Goal: Task Accomplishment & Management: Use online tool/utility

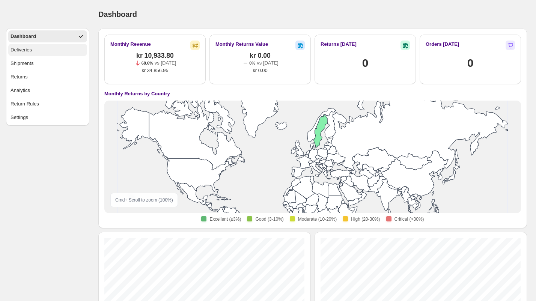
click at [24, 48] on div "Deliveries" at bounding box center [21, 50] width 21 height 8
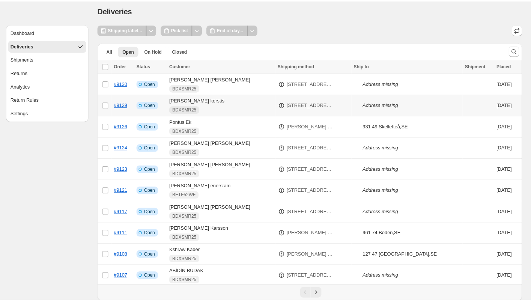
scroll to position [5, 0]
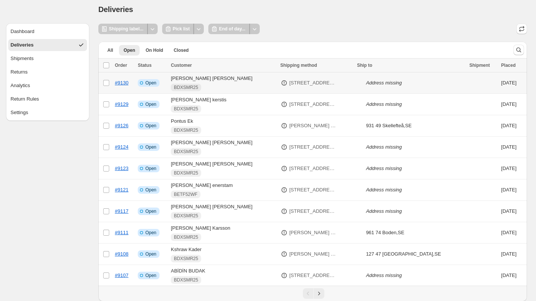
click at [134, 82] on td "#9130" at bounding box center [124, 82] width 23 height 21
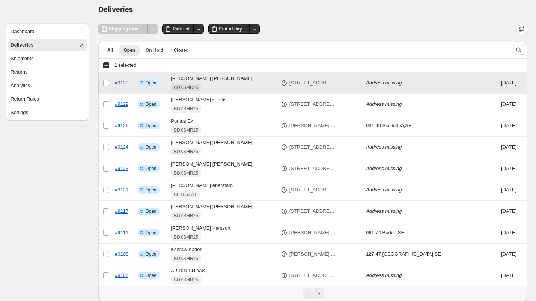
click at [135, 76] on td "#9130" at bounding box center [124, 82] width 23 height 21
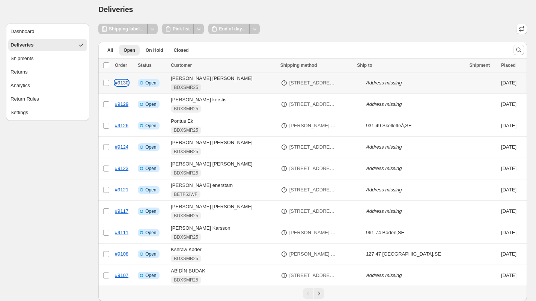
click at [127, 83] on link "#9130" at bounding box center [122, 83] width 14 height 6
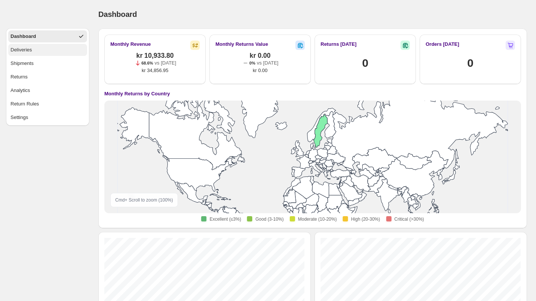
click at [21, 44] on button "Deliveries" at bounding box center [47, 50] width 79 height 12
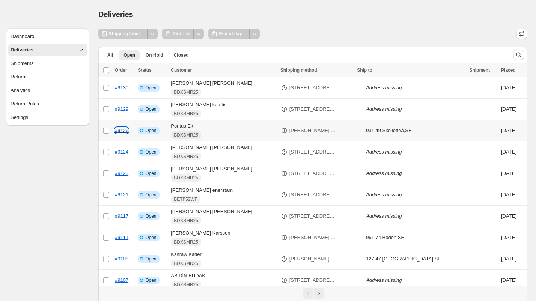
click at [120, 129] on link "#9126" at bounding box center [122, 131] width 14 height 6
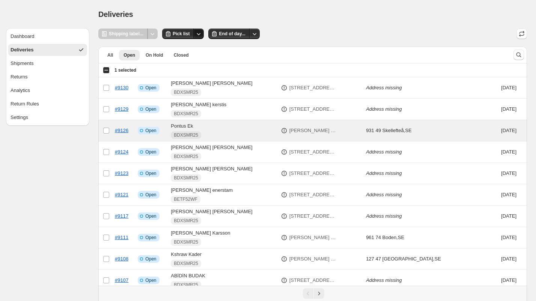
click at [199, 34] on icon "Other actions" at bounding box center [199, 34] width 8 height 8
click at [182, 15] on div "Deliveries" at bounding box center [312, 14] width 428 height 11
click at [182, 33] on span "Pick list" at bounding box center [181, 34] width 17 height 6
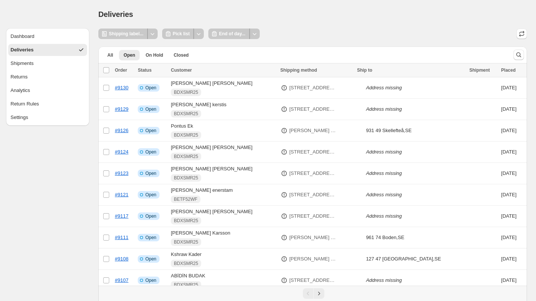
click at [117, 34] on div "Shipping label..." at bounding box center [123, 34] width 50 height 11
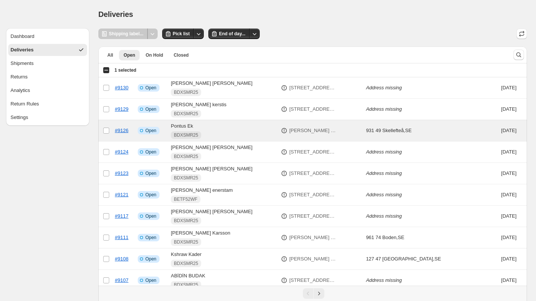
click at [128, 33] on div "Shipping label..." at bounding box center [123, 34] width 50 height 11
click at [155, 32] on div at bounding box center [152, 34] width 10 height 11
click at [257, 32] on icon "Other actions" at bounding box center [255, 34] width 8 height 8
click at [258, 32] on icon "Other actions" at bounding box center [255, 34] width 8 height 8
click at [245, 33] on span "End of day..." at bounding box center [232, 34] width 26 height 6
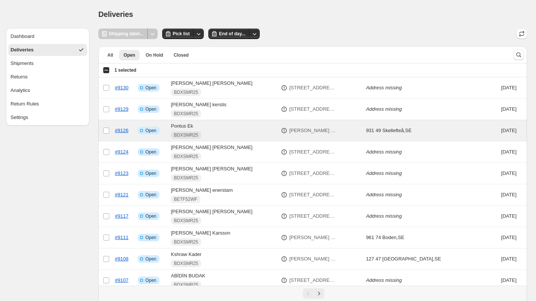
click at [285, 282] on button "[STREET_ADDRESS]" at bounding box center [313, 280] width 56 height 12
click at [281, 34] on div "Shipping label... Pick list End of day..." at bounding box center [312, 34] width 428 height 11
click at [189, 35] on span "Pick list" at bounding box center [181, 34] width 17 height 6
